Goal: Task Accomplishment & Management: Manage account settings

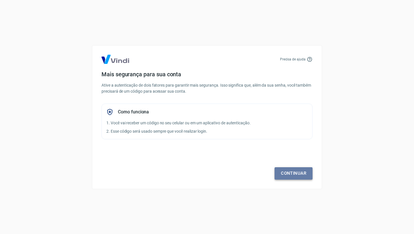
click at [304, 172] on link "Continuar" at bounding box center [293, 173] width 38 height 12
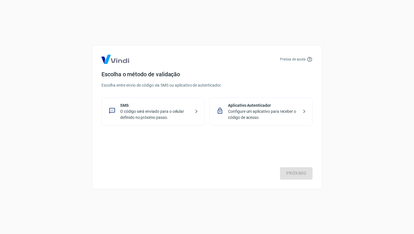
click at [276, 109] on p "Configure um aplicativo para receber o código de acesso." at bounding box center [263, 114] width 70 height 12
click at [296, 174] on link "Próximo" at bounding box center [296, 173] width 32 height 12
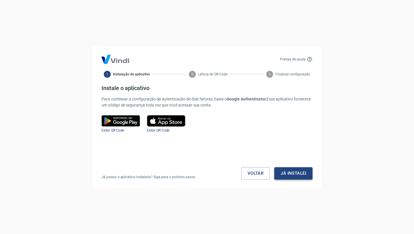
click at [291, 172] on button "Já instalei" at bounding box center [293, 173] width 38 height 12
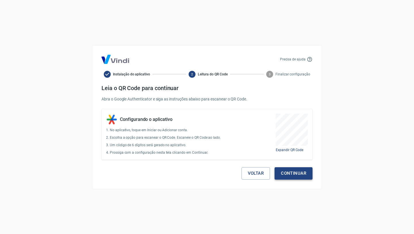
click at [296, 172] on button "Continuar" at bounding box center [293, 173] width 38 height 12
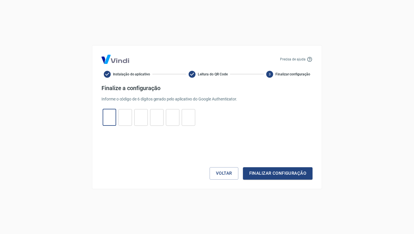
click at [110, 120] on input "tel" at bounding box center [110, 117] width 14 height 12
type input "0"
type input "8"
type input "2"
type input "0"
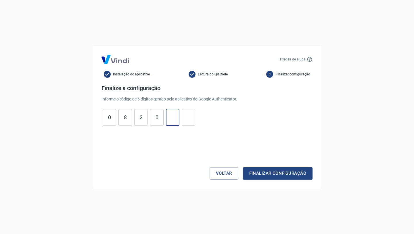
type input "8"
type input "3"
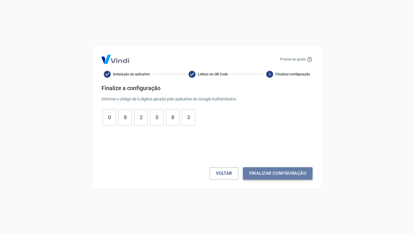
click at [281, 172] on button "Finalizar configuração" at bounding box center [278, 173] width 70 height 12
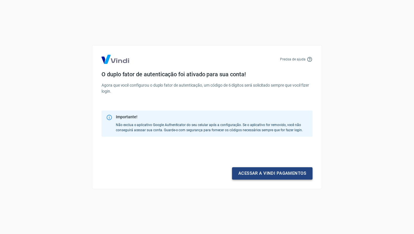
click at [278, 172] on link "Acessar a Vindi pagamentos" at bounding box center [272, 173] width 80 height 12
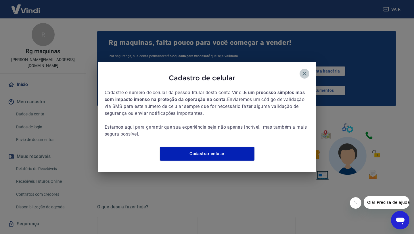
click at [304, 71] on icon "button" at bounding box center [304, 73] width 7 height 7
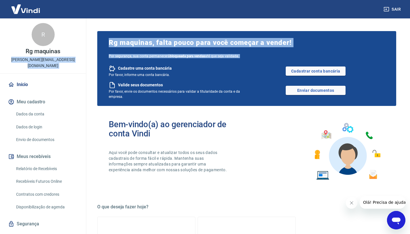
drag, startPoint x: 15, startPoint y: 59, endPoint x: 89, endPoint y: 59, distance: 74.1
click at [89, 59] on div "Sair R Rg maquinas [EMAIL_ADDRESS][DOMAIN_NAME] Início Meu cadastro Dados da co…" at bounding box center [205, 117] width 410 height 234
